Goal: Transaction & Acquisition: Purchase product/service

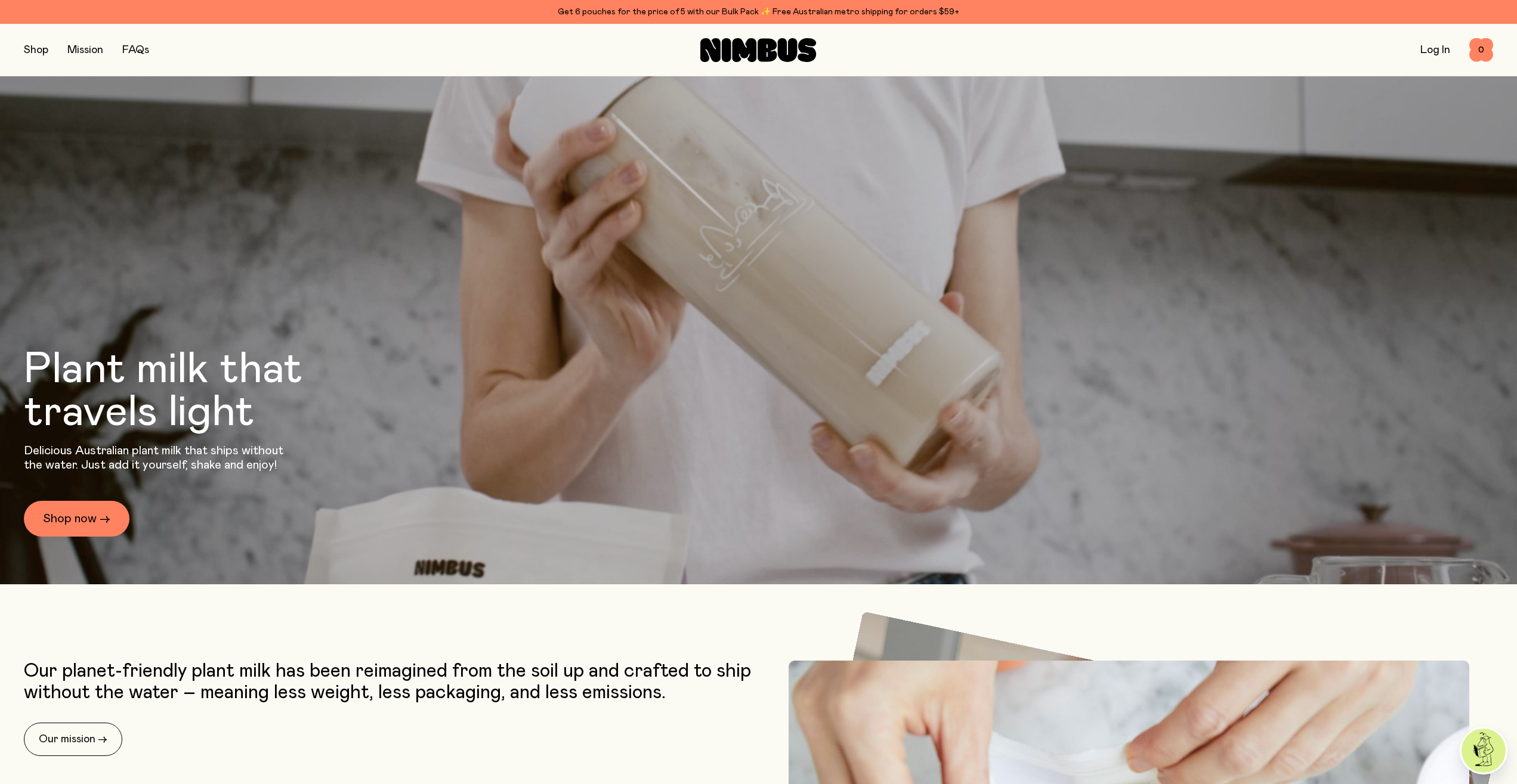
click at [1426, 54] on link "Log In" at bounding box center [1435, 50] width 30 height 11
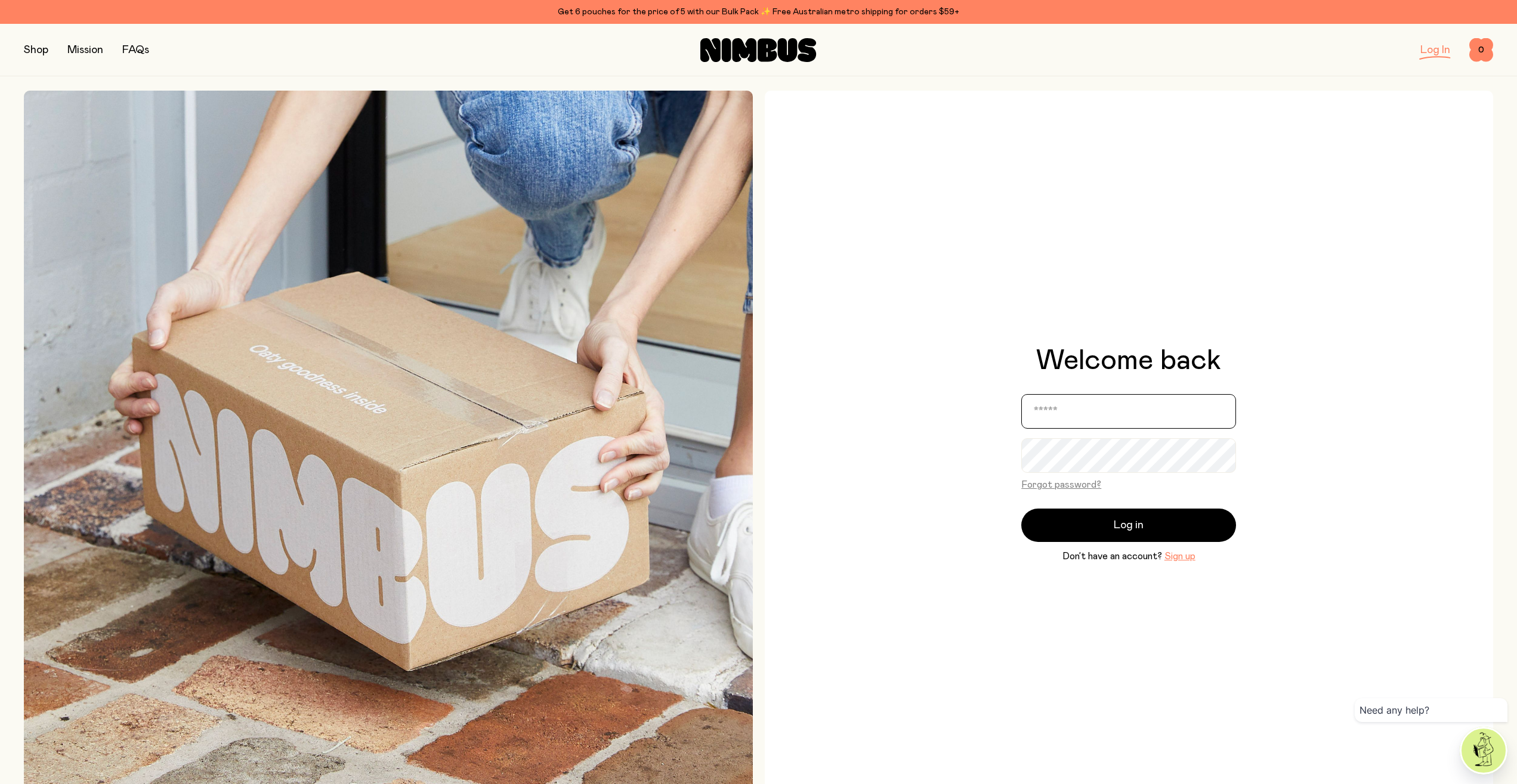
click at [1103, 428] on input "email" at bounding box center [1128, 412] width 215 height 35
type input "**********"
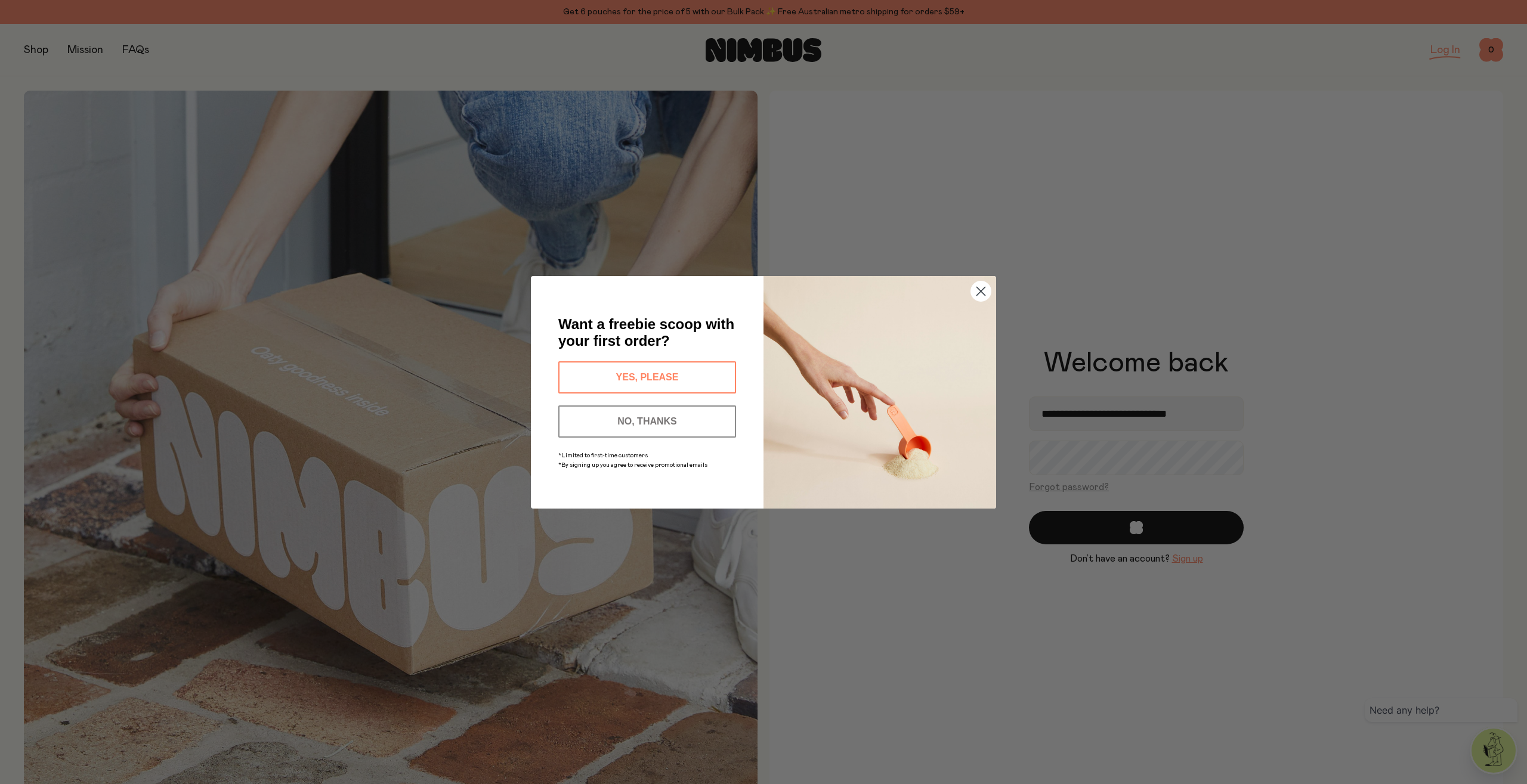
click at [840, 285] on img "POPUP Form" at bounding box center [879, 392] width 233 height 232
click at [989, 286] on circle "Close dialog" at bounding box center [981, 290] width 20 height 20
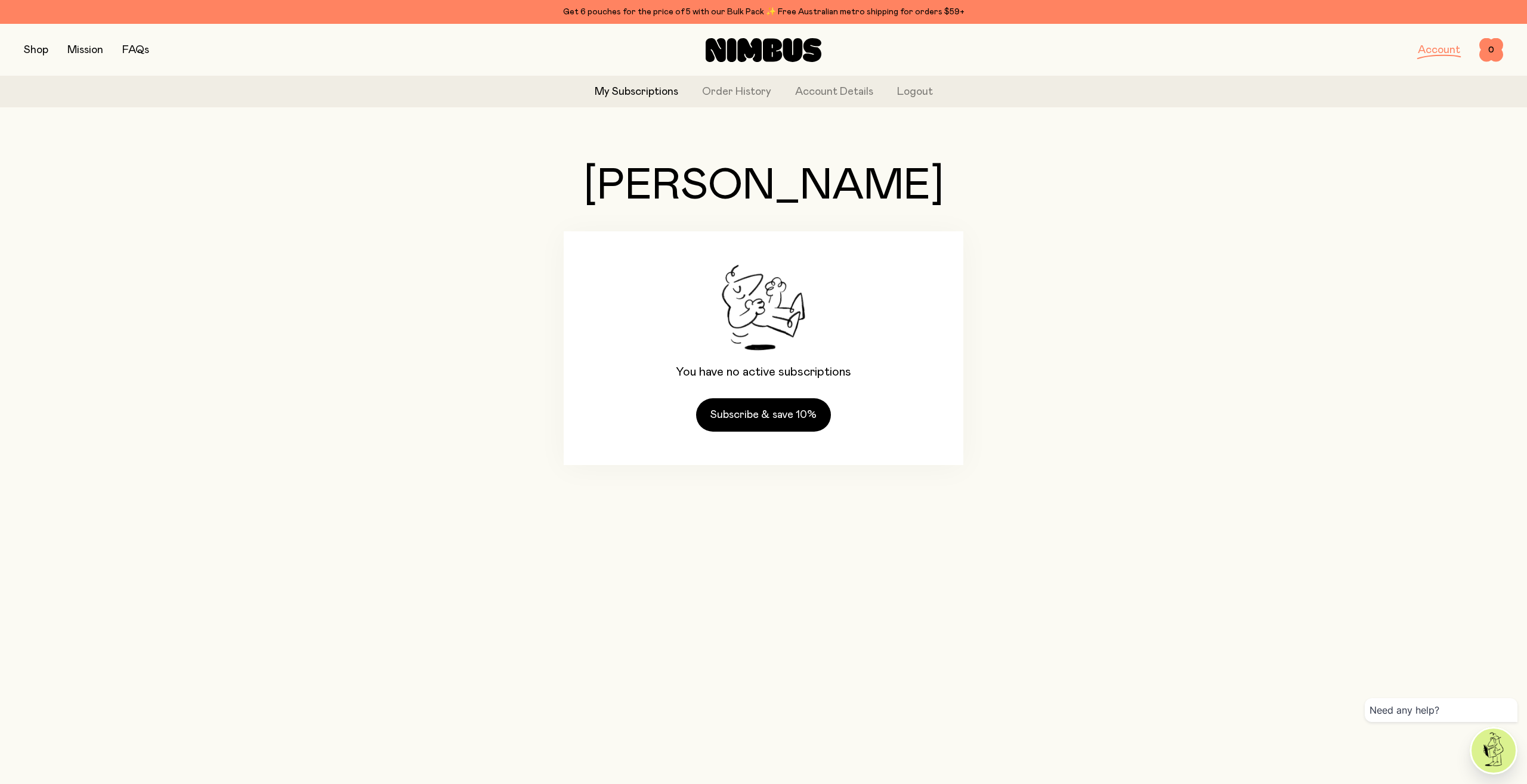
drag, startPoint x: 26, startPoint y: 60, endPoint x: 33, endPoint y: 61, distance: 7.1
click at [31, 60] on div "Shop Mission FAQs Account 0 0" at bounding box center [763, 50] width 1479 height 52
click at [48, 55] on button "button" at bounding box center [36, 50] width 25 height 17
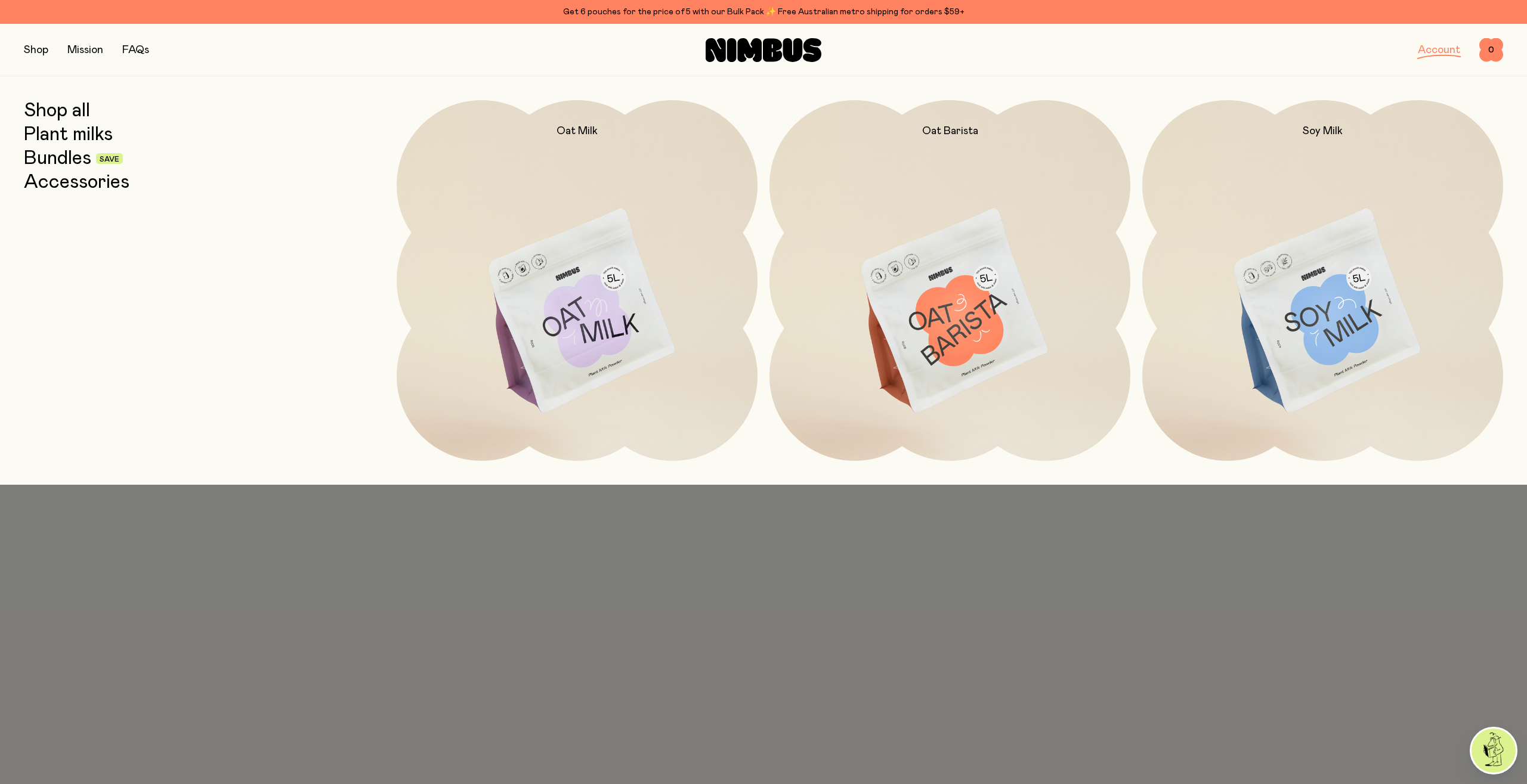
click at [60, 161] on link "Bundles" at bounding box center [58, 159] width 67 height 22
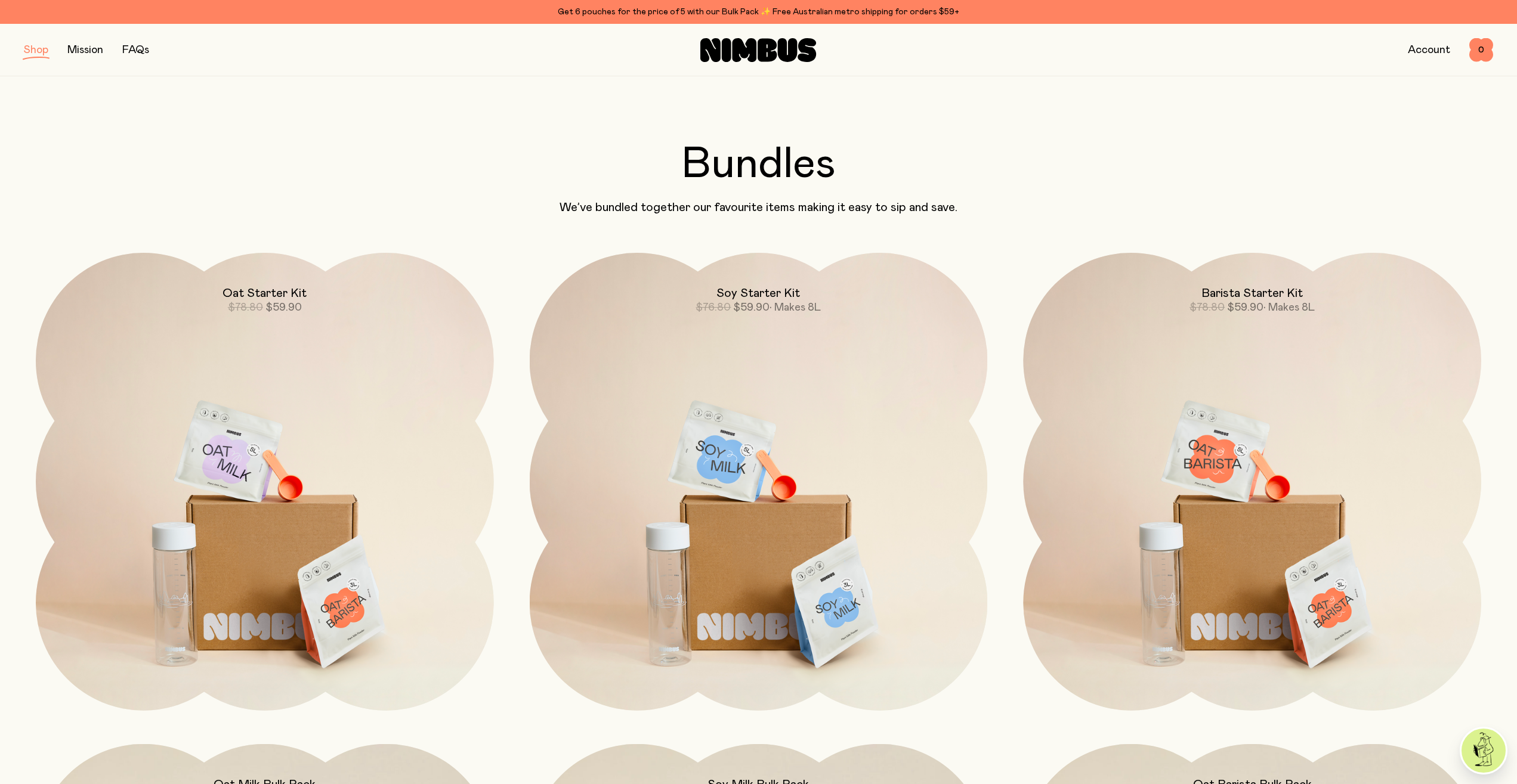
drag, startPoint x: 34, startPoint y: 50, endPoint x: 56, endPoint y: 115, distance: 68.6
click at [35, 51] on button "button" at bounding box center [36, 50] width 25 height 17
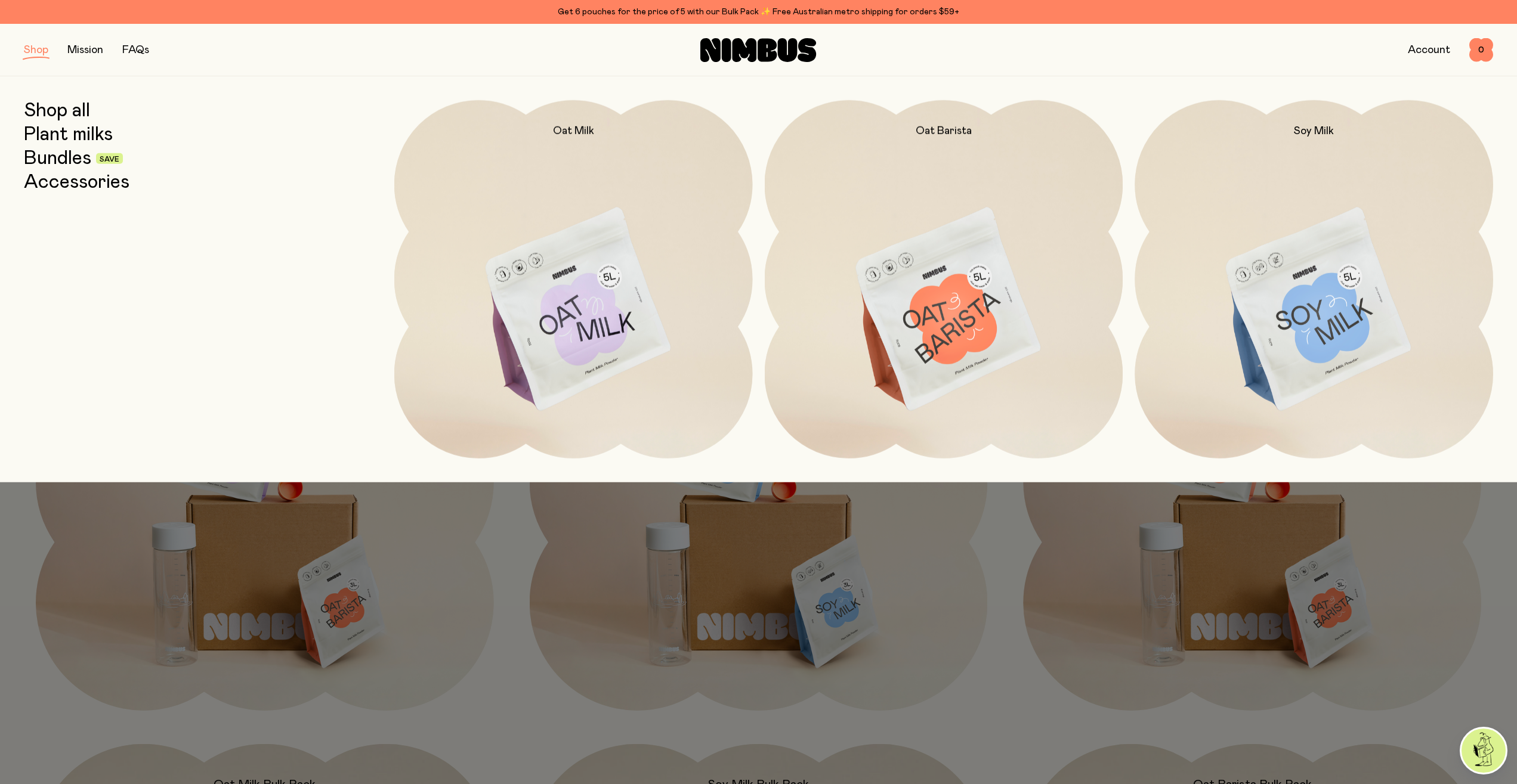
drag, startPoint x: 49, startPoint y: 133, endPoint x: 194, endPoint y: 196, distance: 158.1
click at [49, 134] on link "Plant milks" at bounding box center [69, 135] width 89 height 22
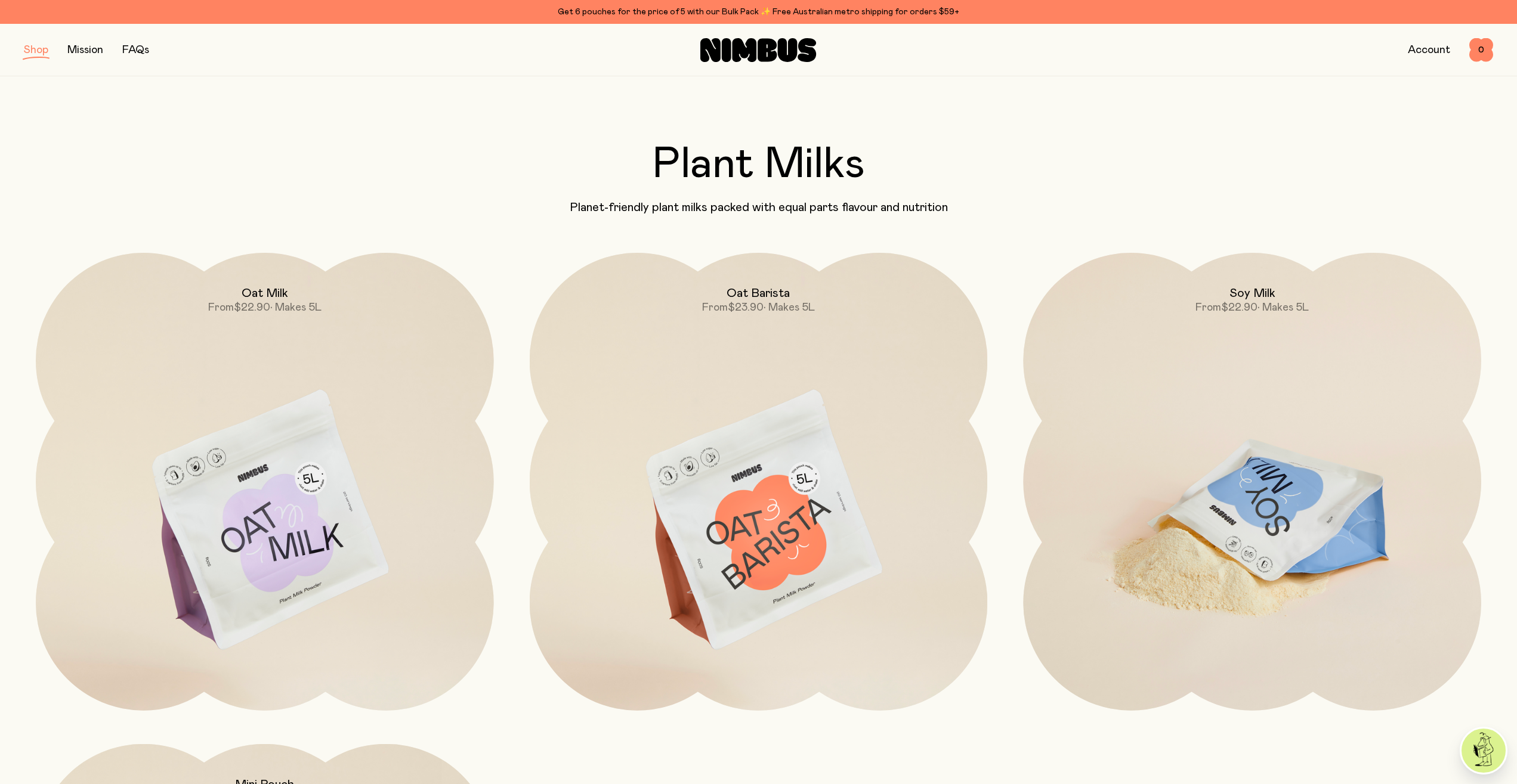
click at [1186, 440] on img at bounding box center [1252, 521] width 458 height 538
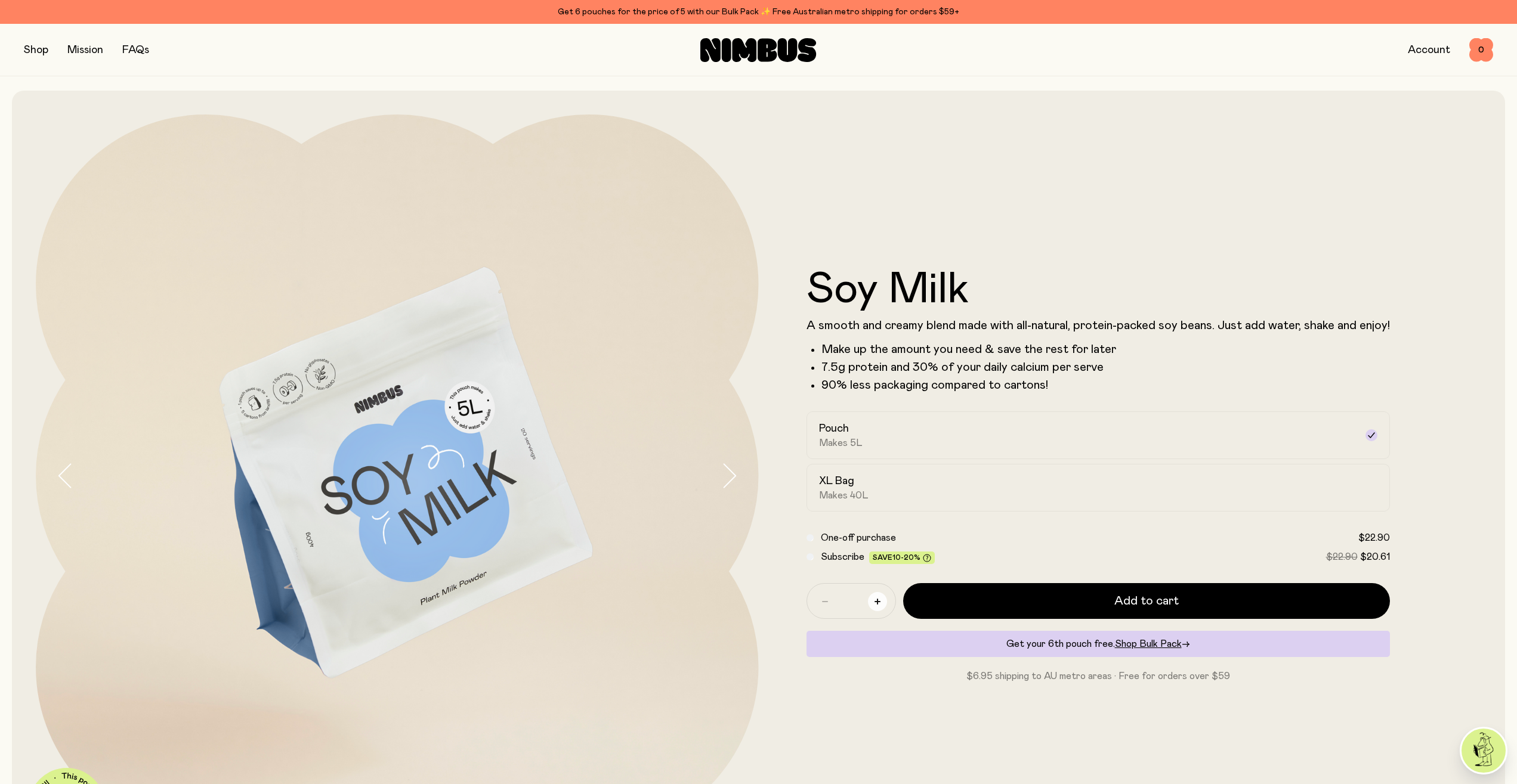
click at [885, 601] on button "button" at bounding box center [878, 601] width 19 height 19
click at [828, 600] on button "button" at bounding box center [825, 601] width 19 height 19
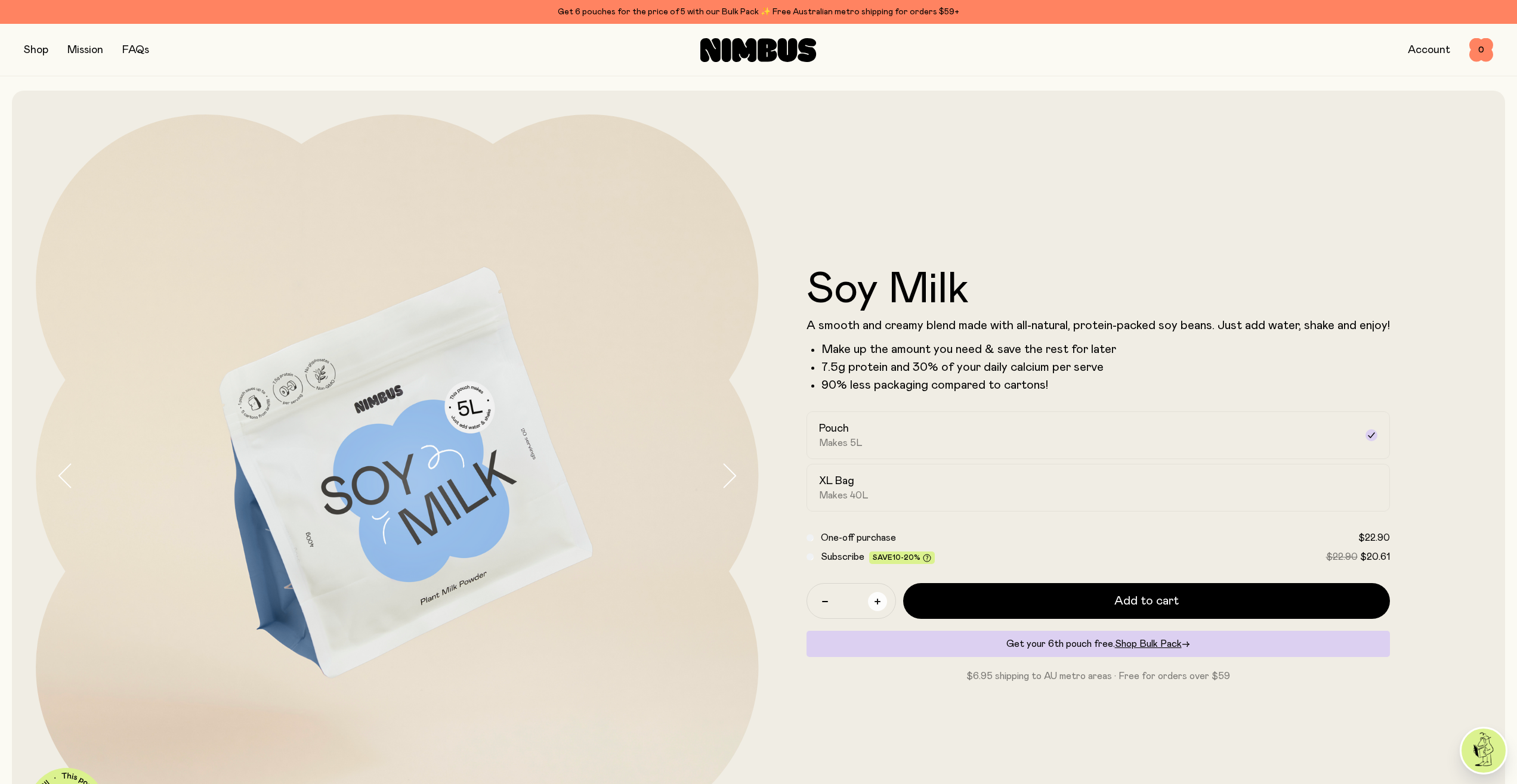
click at [878, 604] on button "button" at bounding box center [878, 601] width 19 height 19
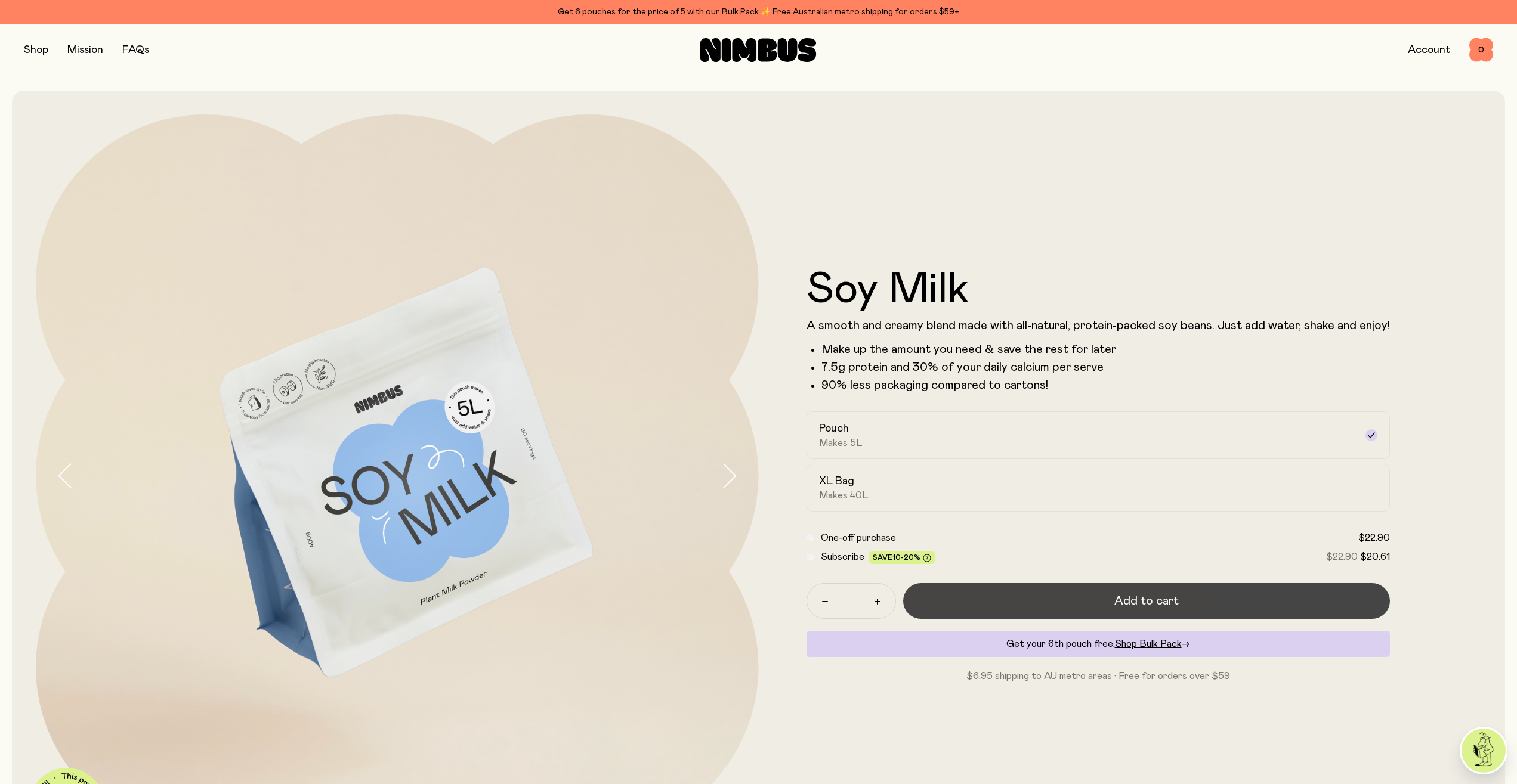
click at [944, 600] on button "Add to cart" at bounding box center [1146, 601] width 487 height 36
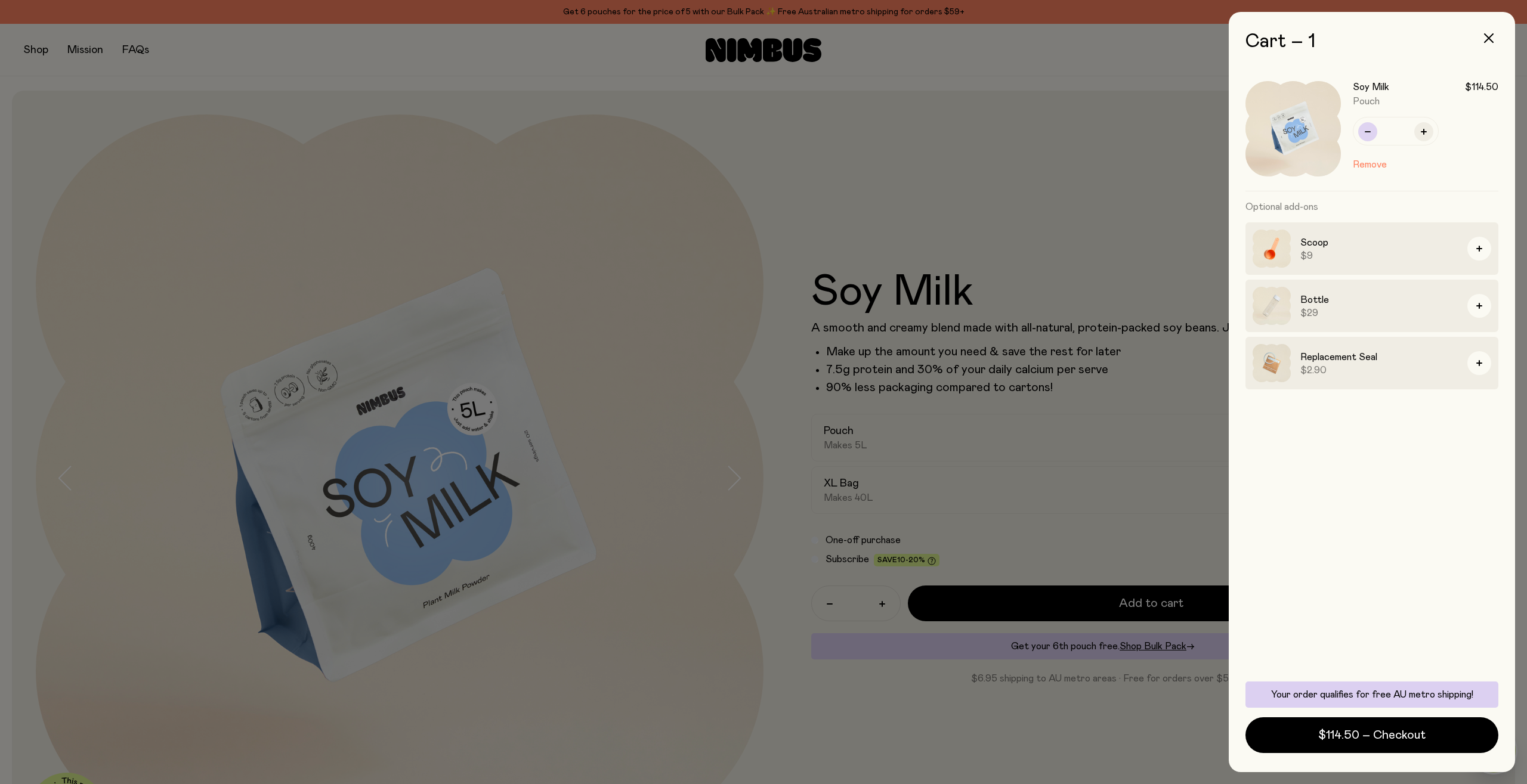
click at [1367, 128] on button "button" at bounding box center [1368, 132] width 19 height 19
click at [1368, 137] on button "button" at bounding box center [1368, 132] width 19 height 19
click at [1076, 188] on div at bounding box center [763, 392] width 1527 height 784
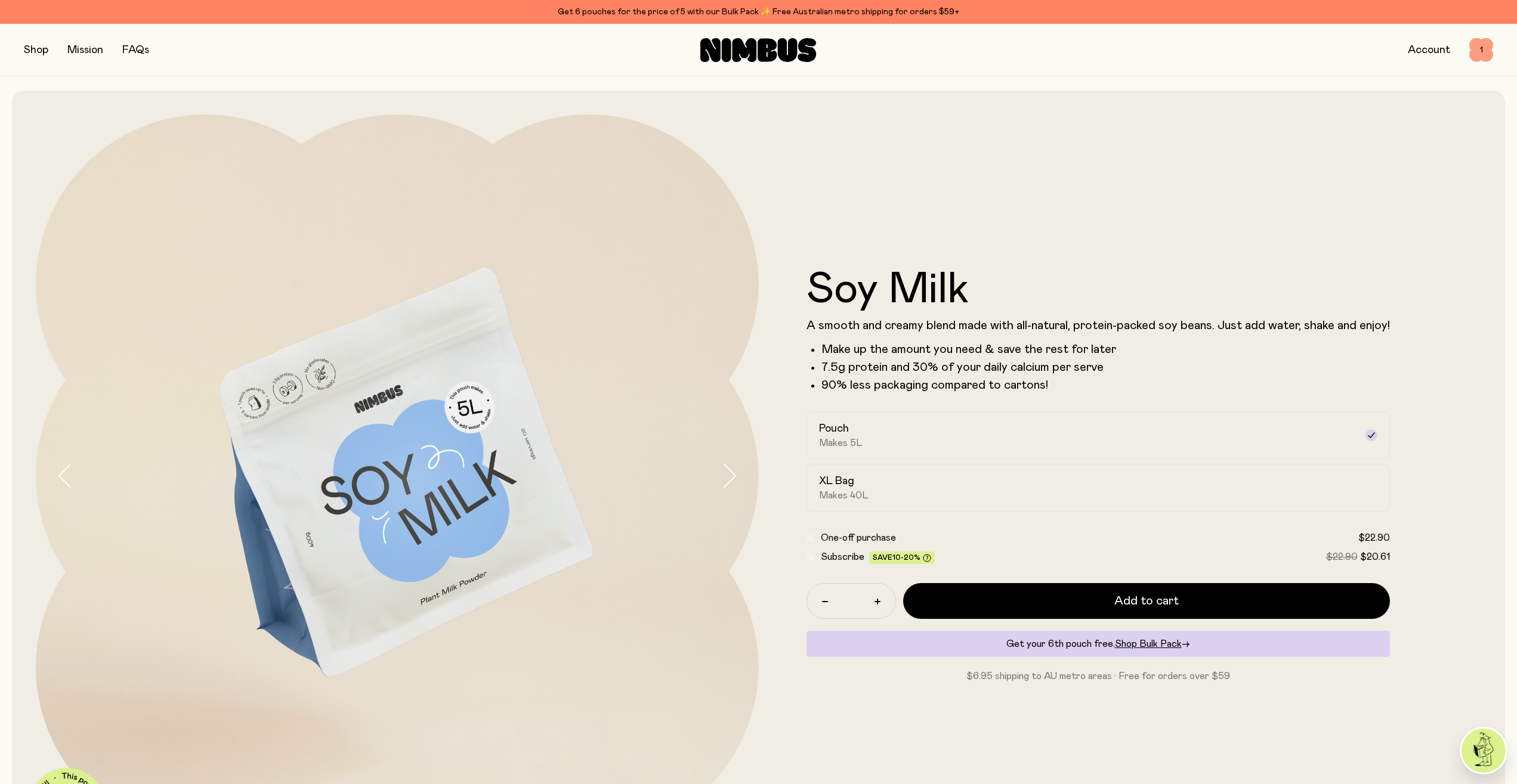
click at [1471, 53] on span "1" at bounding box center [1481, 50] width 24 height 24
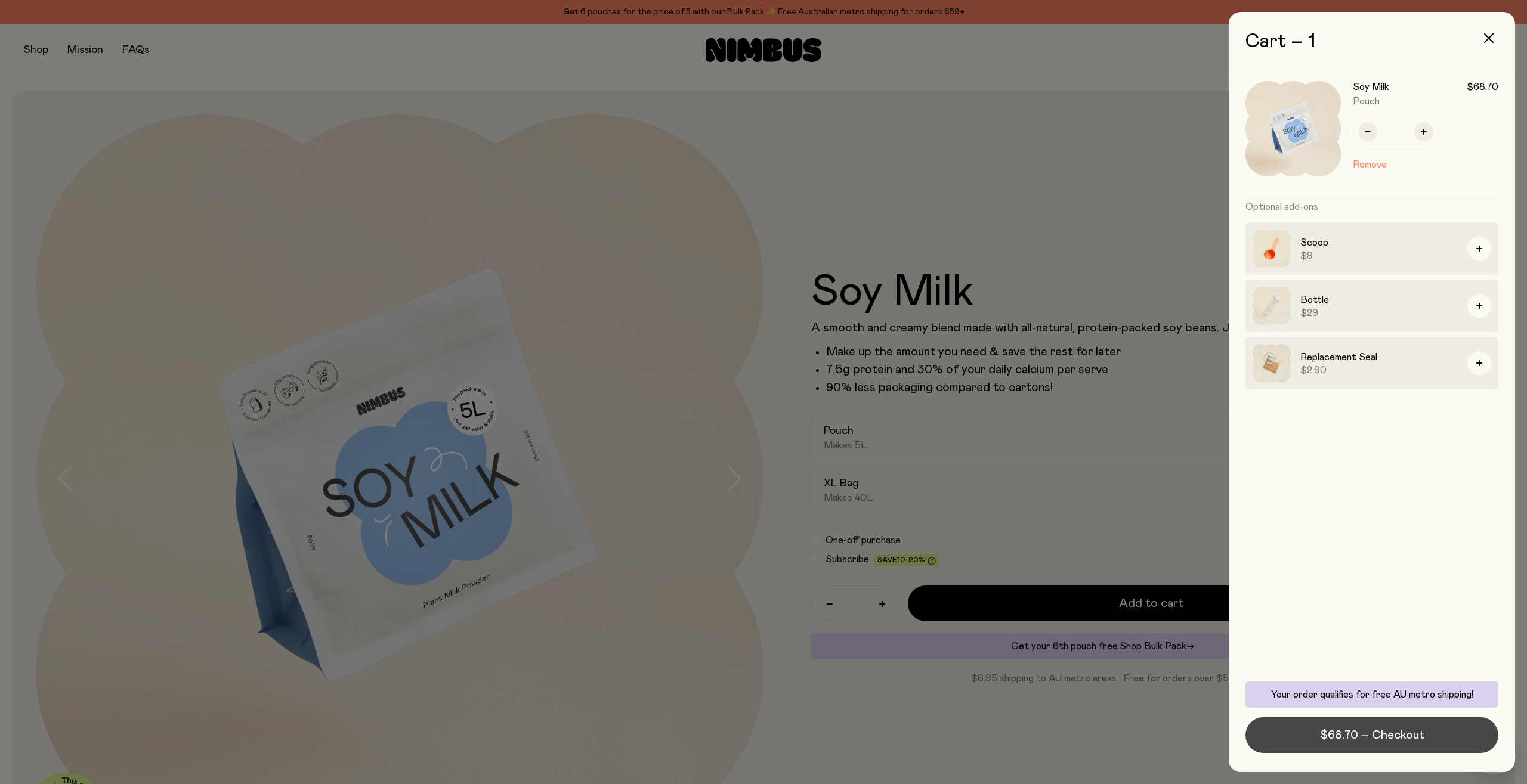
click at [1347, 737] on span "$68.70 – Checkout" at bounding box center [1372, 735] width 105 height 17
